Goal: Transaction & Acquisition: Purchase product/service

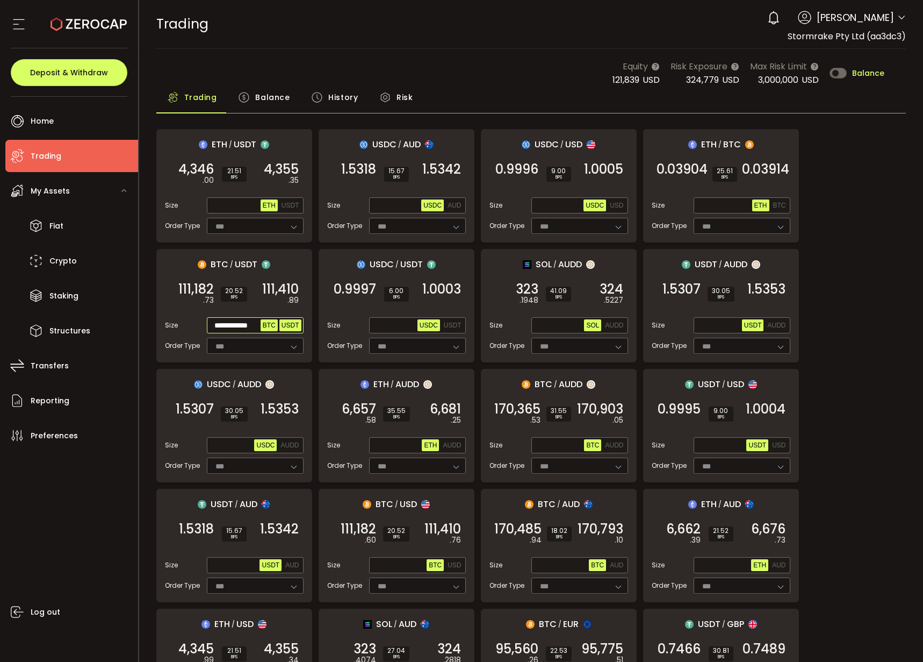
click at [269, 321] on span "BTC" at bounding box center [269, 325] width 13 height 8
click at [215, 327] on input "text" at bounding box center [235, 326] width 52 height 12
paste input "**********"
type input "**********"
click at [200, 284] on span "111,182" at bounding box center [195, 289] width 35 height 11
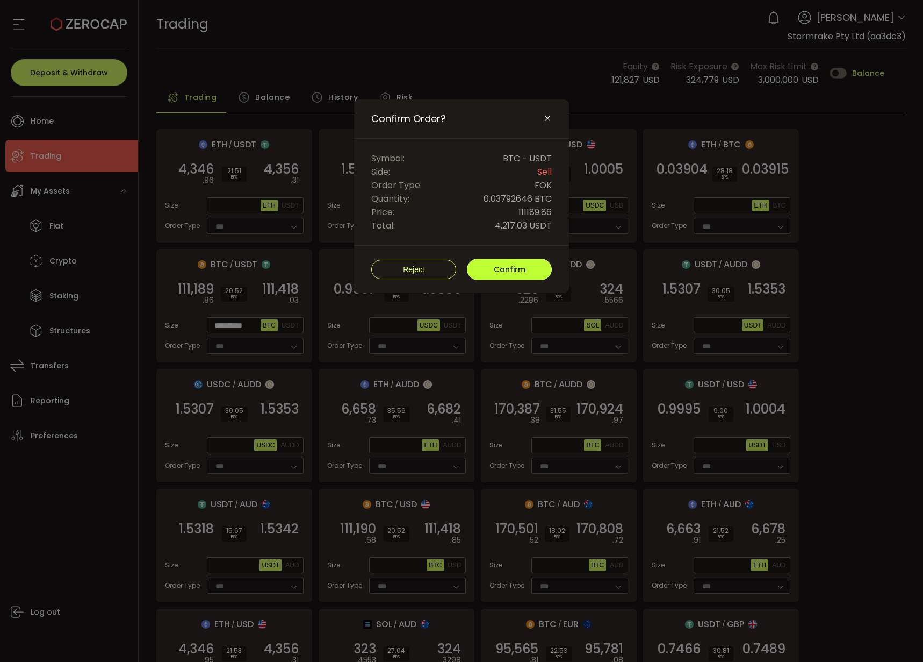
click at [521, 266] on span "Confirm" at bounding box center [510, 269] width 32 height 11
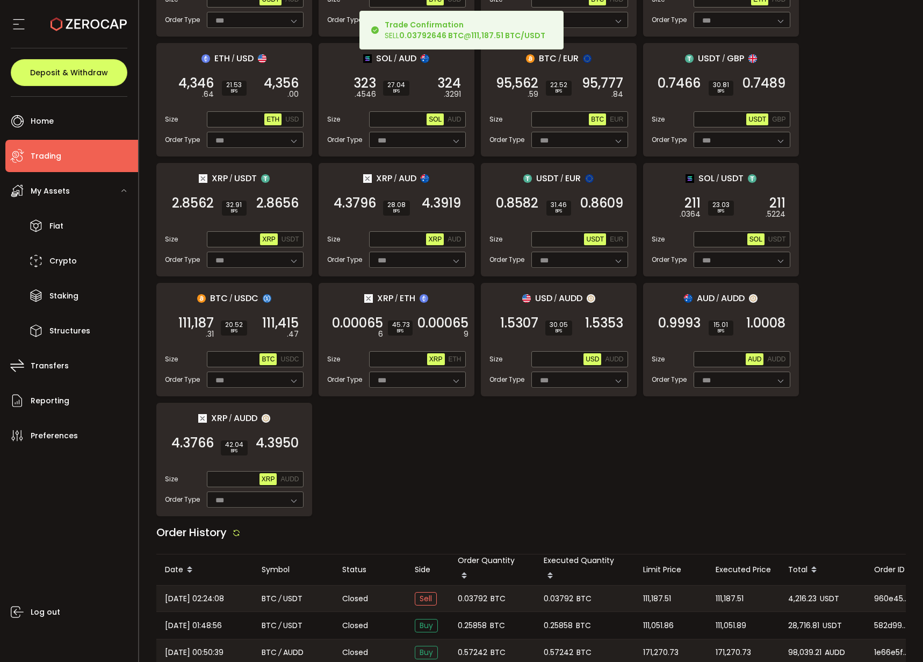
scroll to position [703, 0]
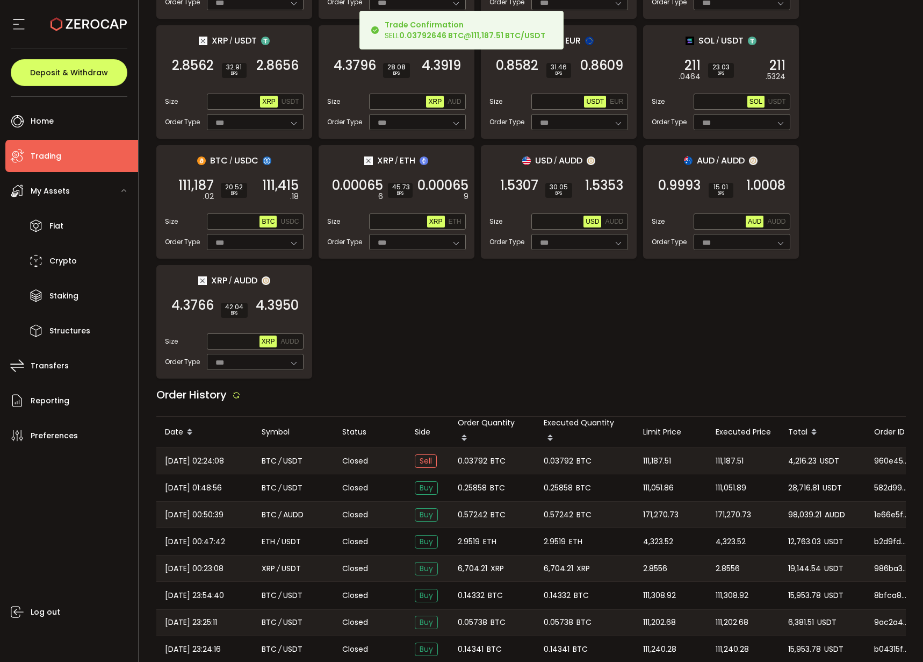
click at [803, 455] on span "4,216.23" at bounding box center [802, 461] width 28 height 12
copy span "4,216.23"
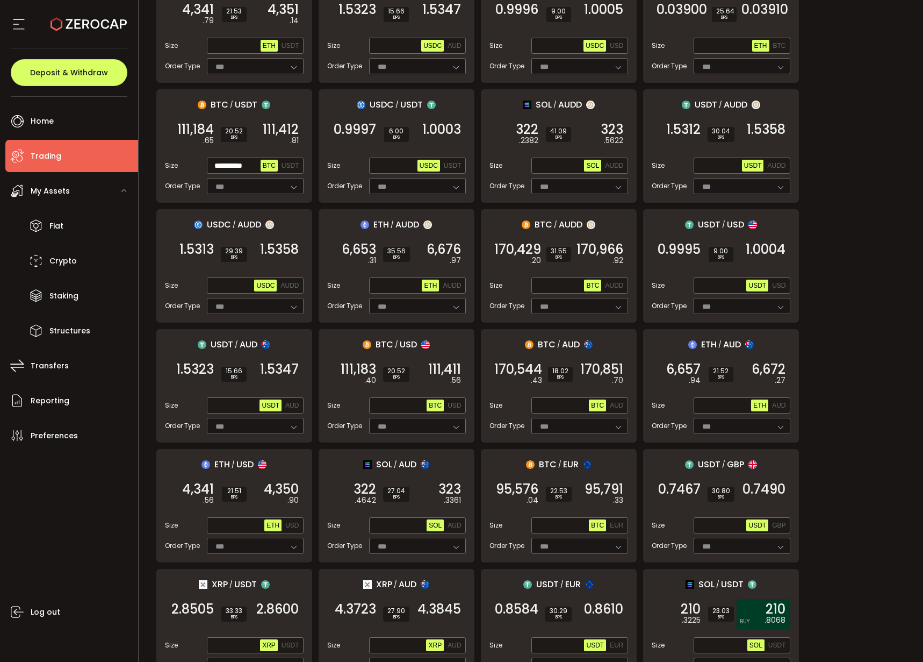
scroll to position [76, 0]
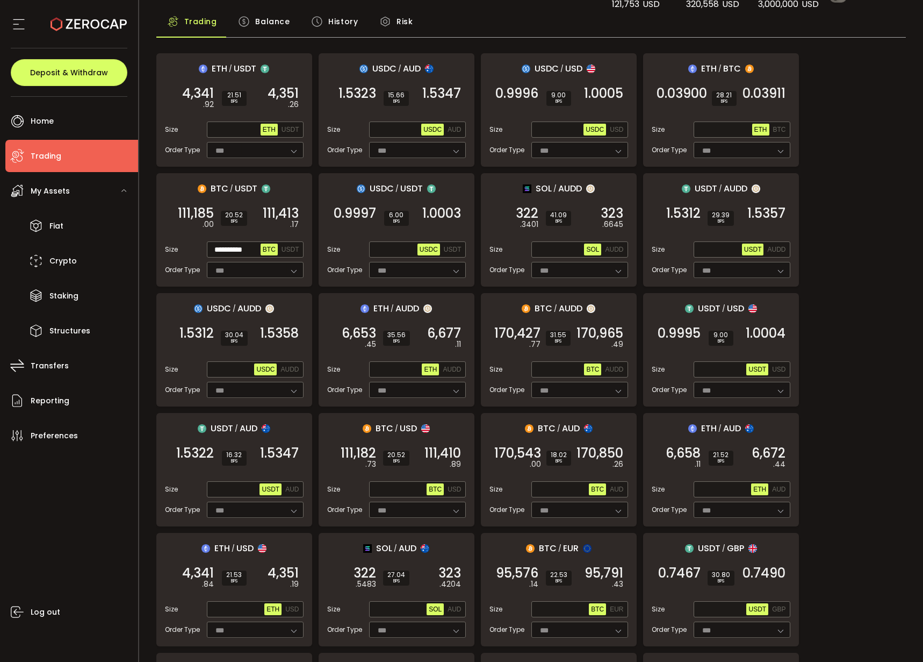
click at [301, 369] on div "Max USDC AUDD" at bounding box center [255, 369] width 97 height 16
click at [295, 371] on span "AUDD" at bounding box center [290, 369] width 18 height 8
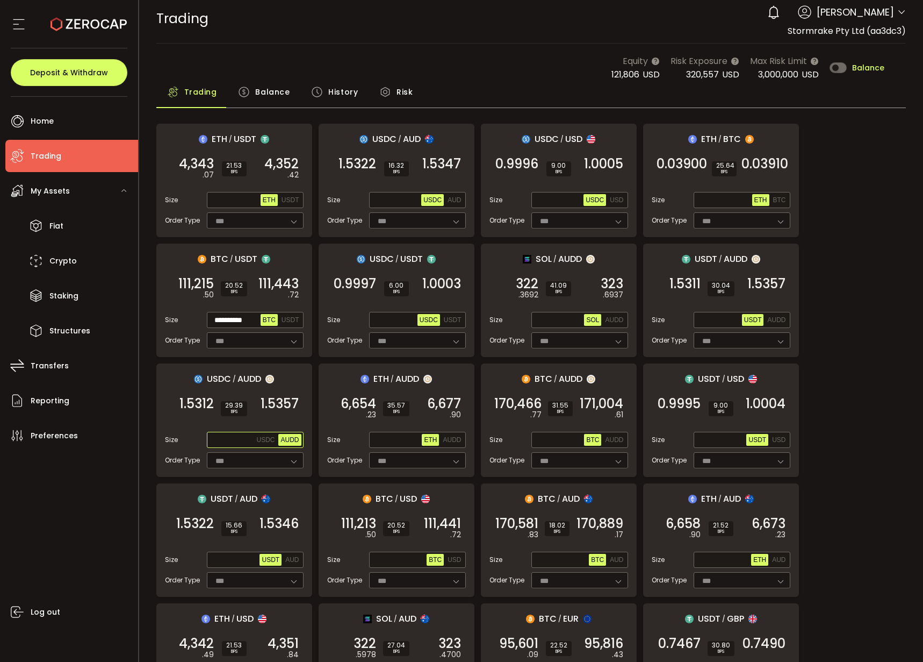
scroll to position [0, 0]
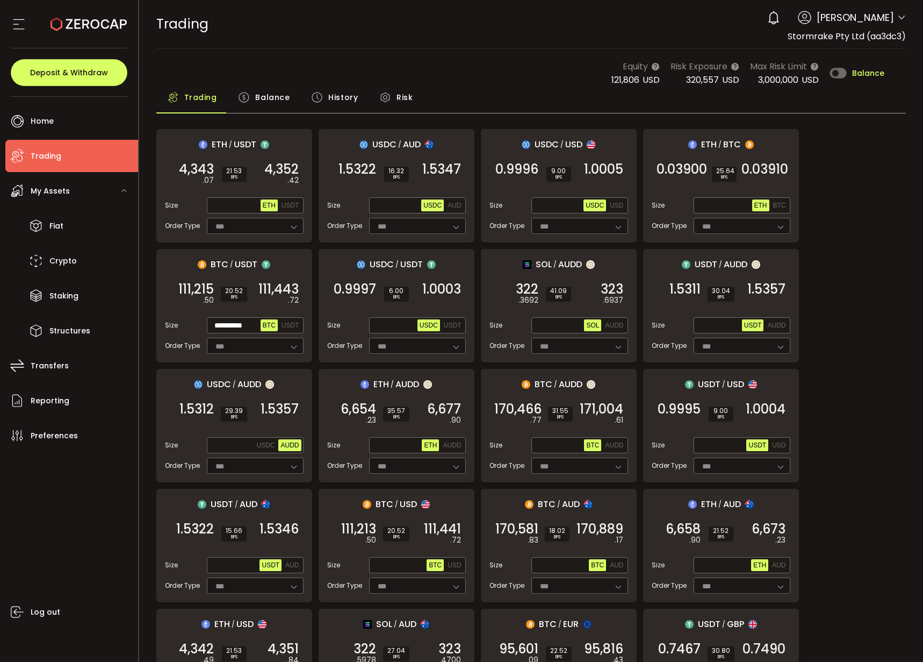
click at [273, 90] on span "Balance" at bounding box center [272, 97] width 34 height 21
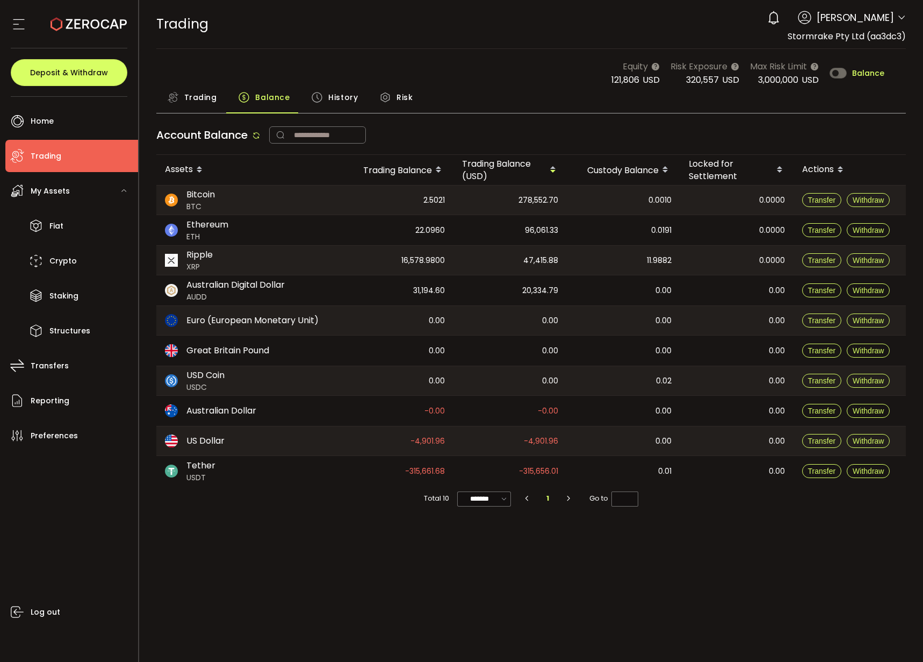
click at [198, 104] on span "Trading" at bounding box center [200, 97] width 33 height 21
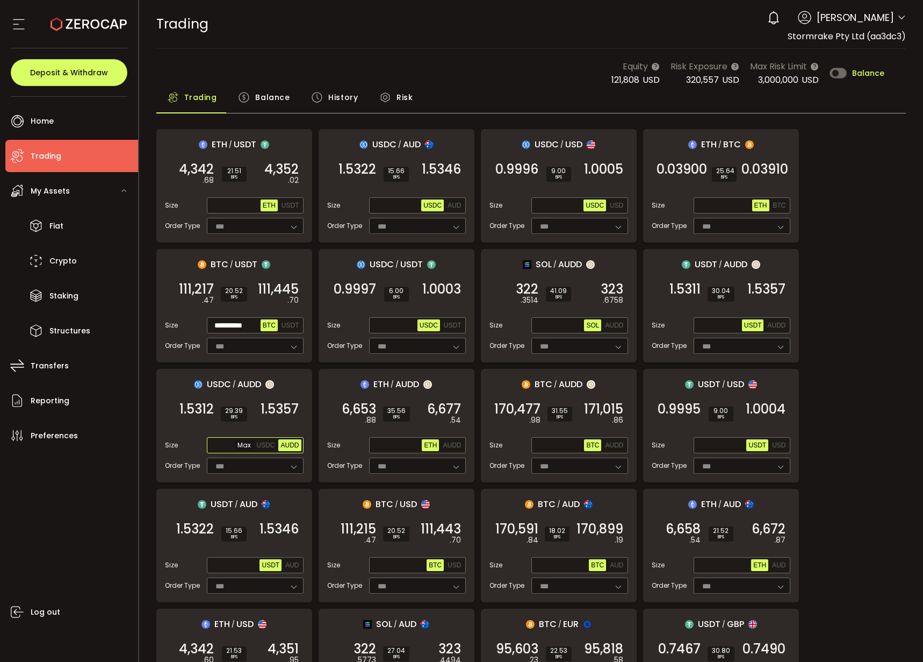
click at [224, 443] on input "text" at bounding box center [232, 446] width 46 height 12
paste input "**********"
type input "**********"
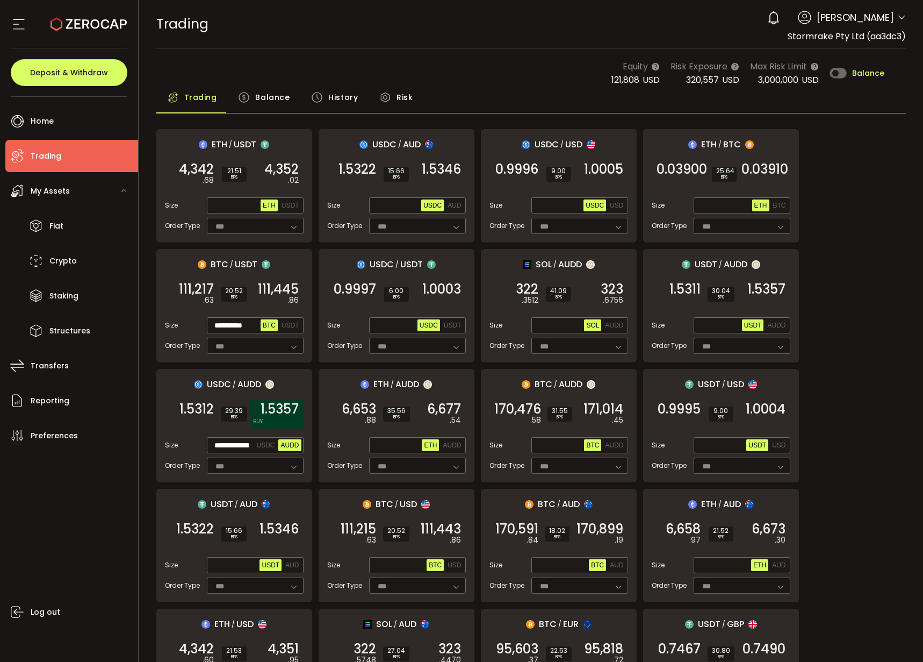
click at [282, 419] on div "1.5357 BUY" at bounding box center [277, 414] width 54 height 30
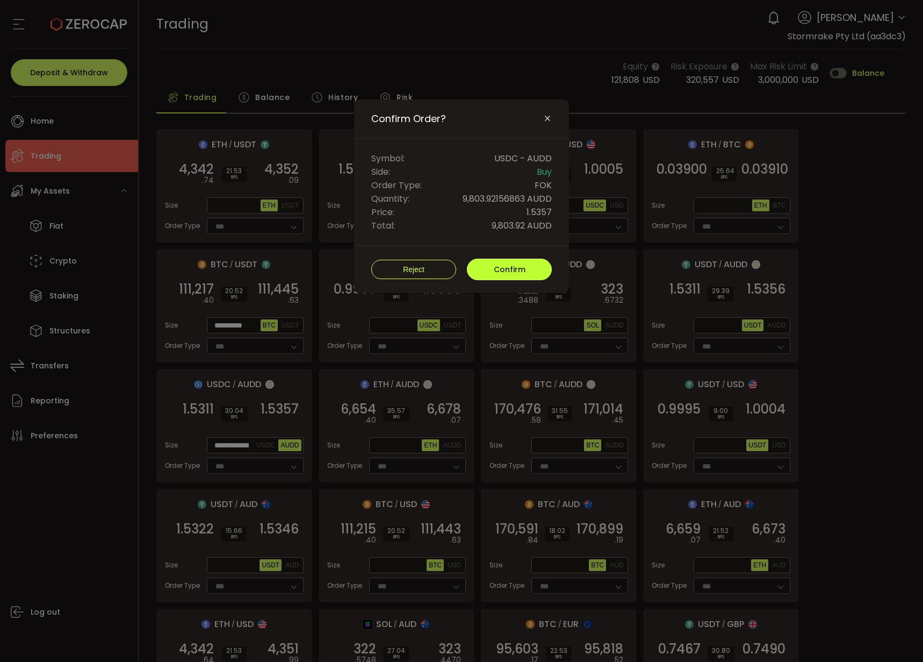
click at [505, 273] on span "Confirm" at bounding box center [510, 269] width 32 height 11
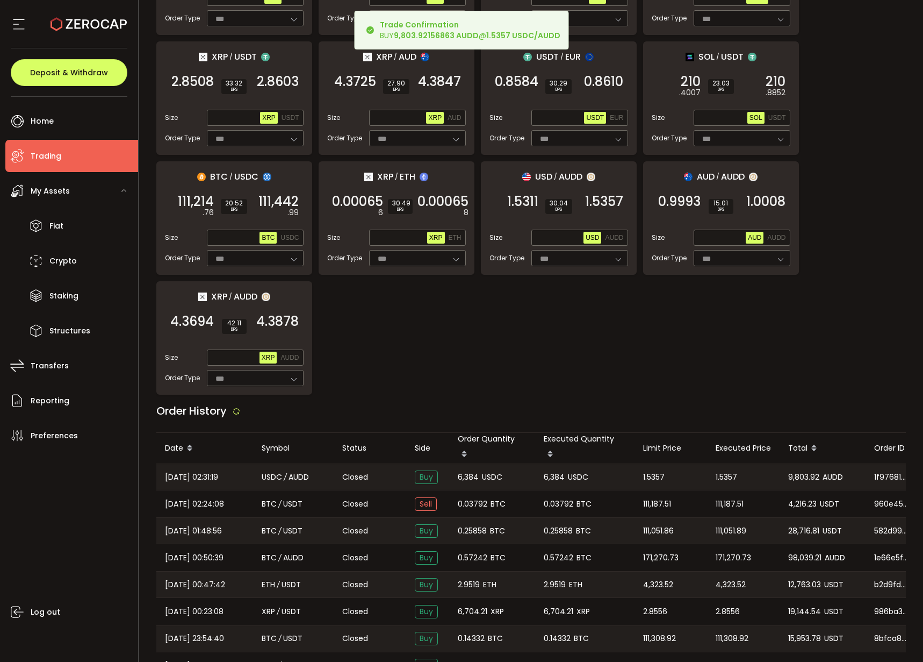
scroll to position [687, 0]
click at [554, 470] on span "6,384" at bounding box center [554, 476] width 21 height 12
copy span "6,384"
